Goal: Information Seeking & Learning: Learn about a topic

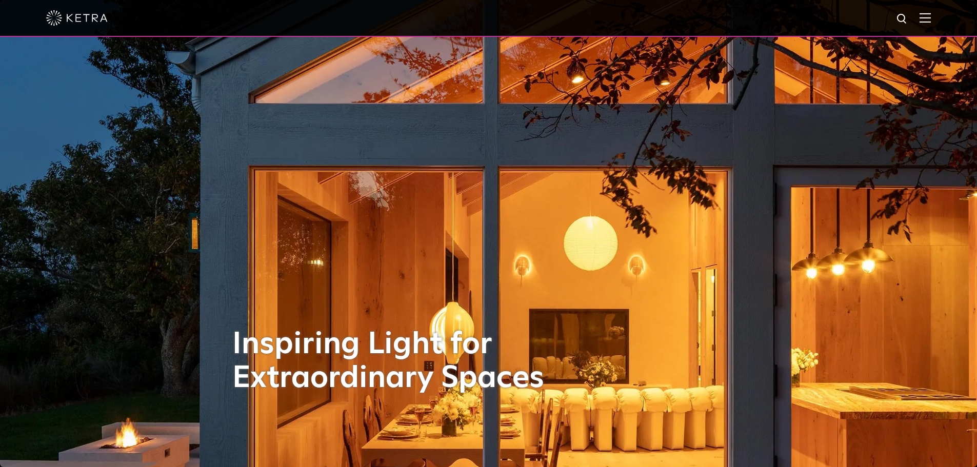
click at [931, 21] on img at bounding box center [925, 18] width 11 height 10
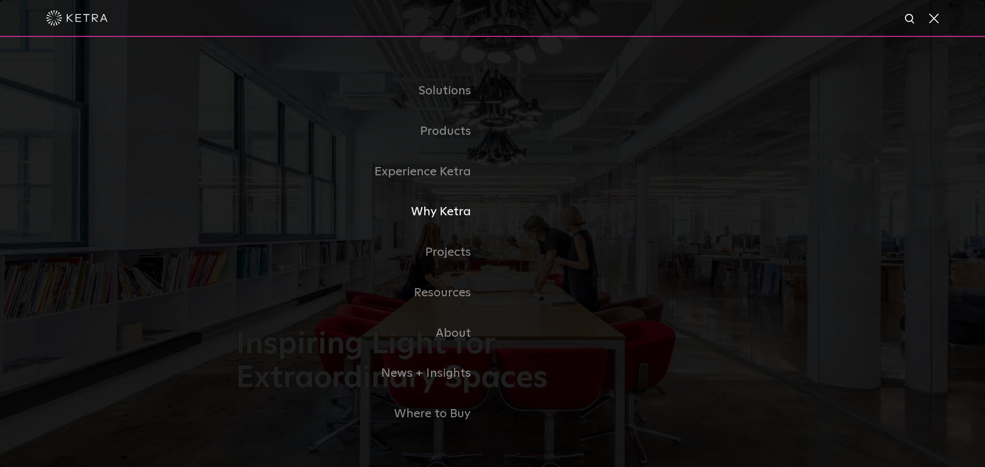
click at [429, 212] on link "Why Ketra" at bounding box center [364, 212] width 256 height 41
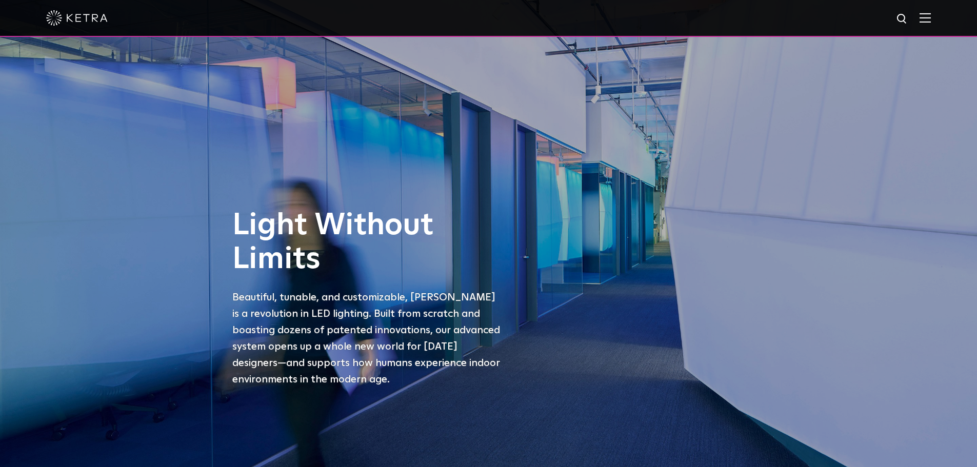
click at [928, 21] on img at bounding box center [925, 18] width 11 height 10
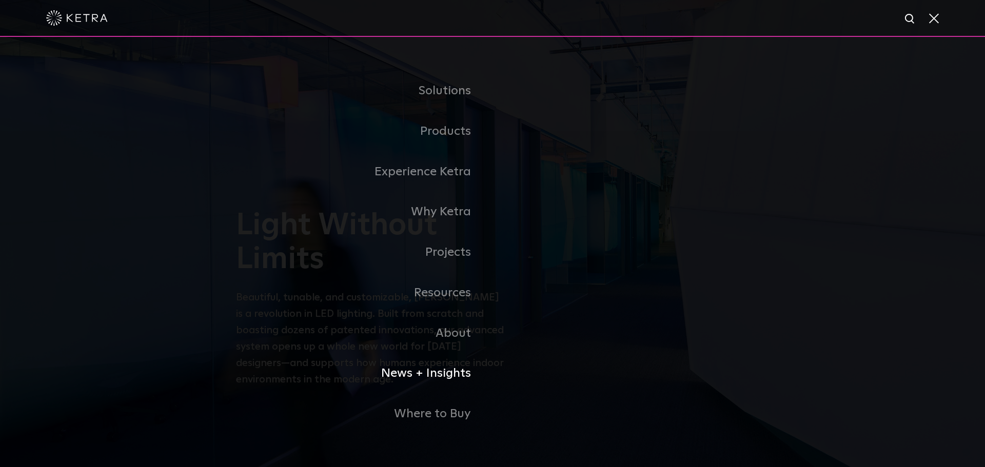
click at [432, 374] on link "News + Insights" at bounding box center [364, 373] width 256 height 41
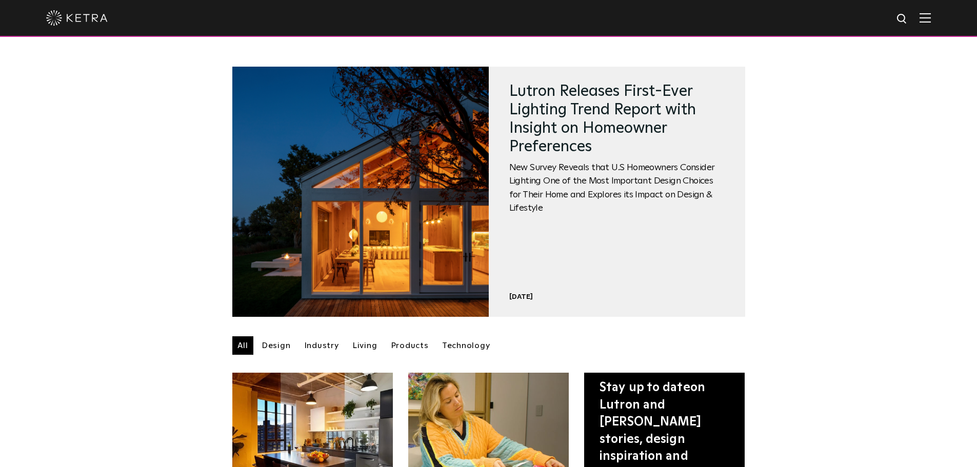
click at [930, 20] on img at bounding box center [925, 18] width 11 height 10
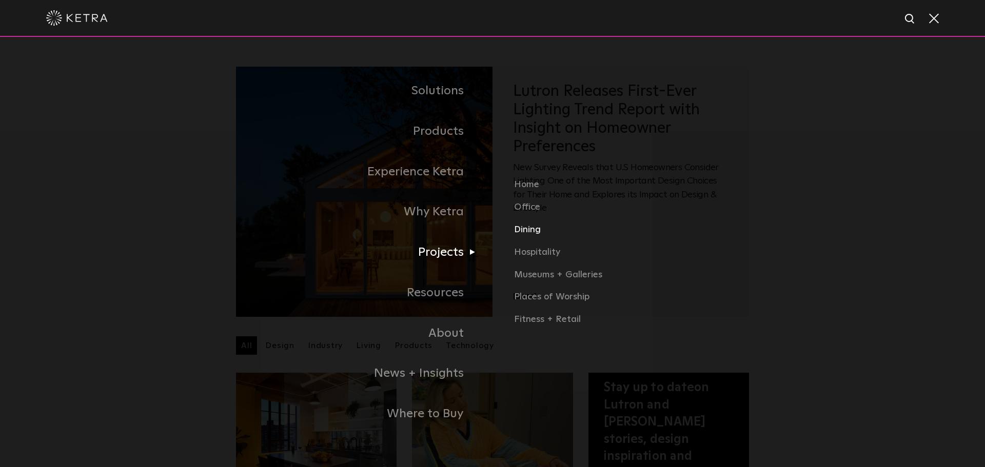
click at [528, 228] on link "Dining" at bounding box center [675, 234] width 322 height 23
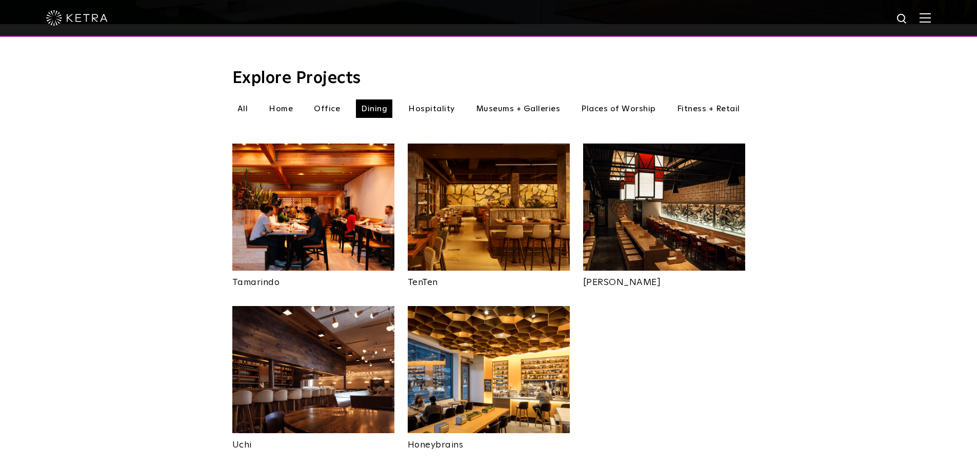
scroll to position [308, 0]
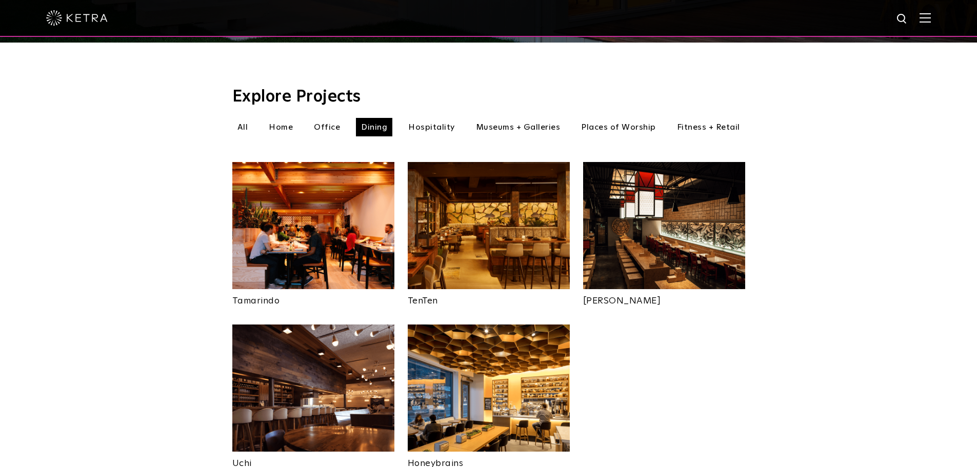
click at [315, 234] on img at bounding box center [313, 225] width 162 height 127
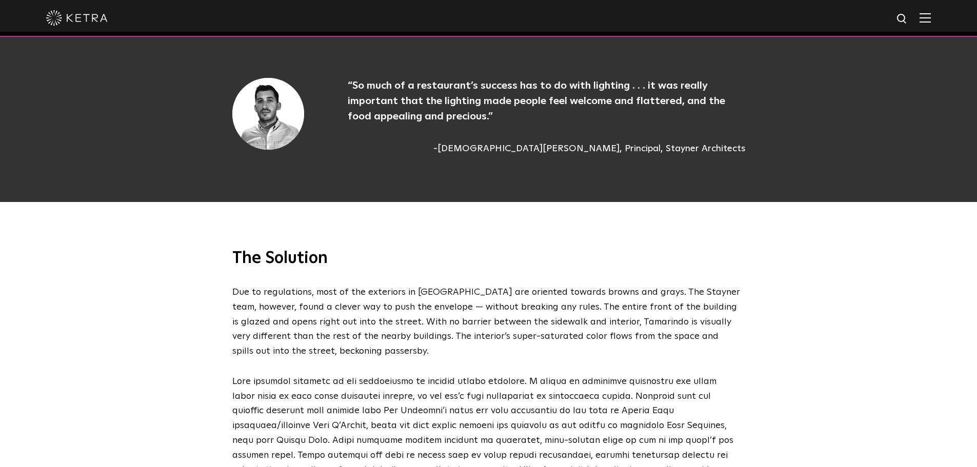
scroll to position [1026, 0]
